Goal: Contribute content

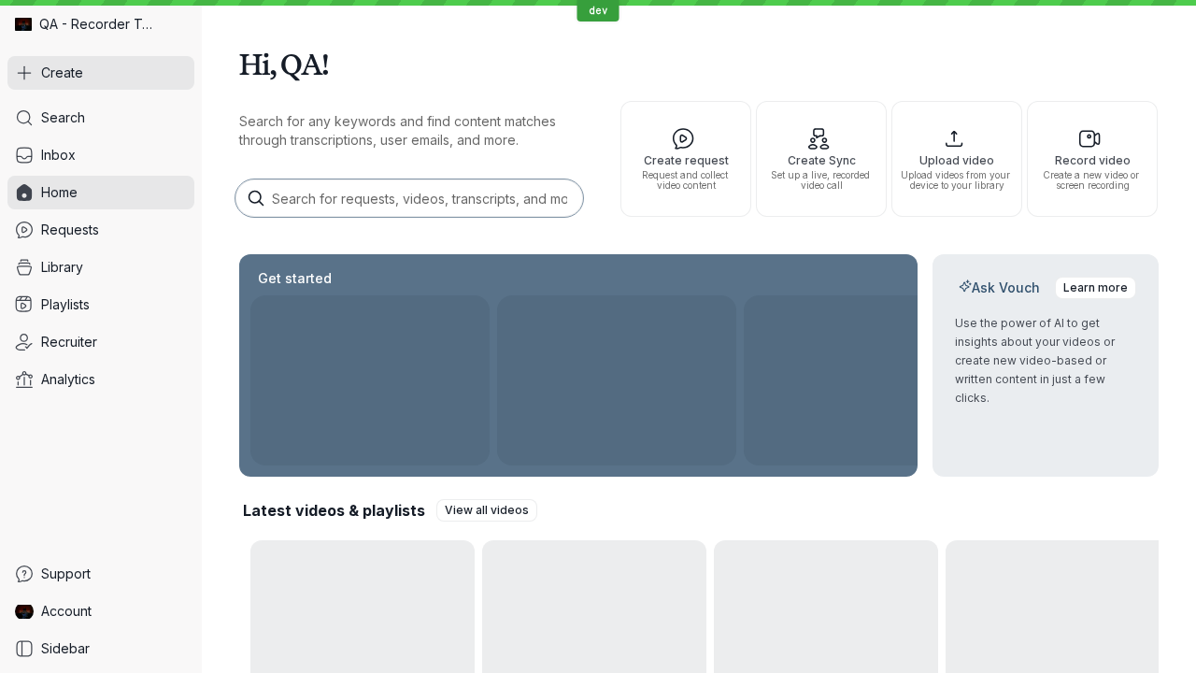
click at [101, 73] on button "Create" at bounding box center [100, 73] width 187 height 34
